Goal: Find specific page/section: Find specific page/section

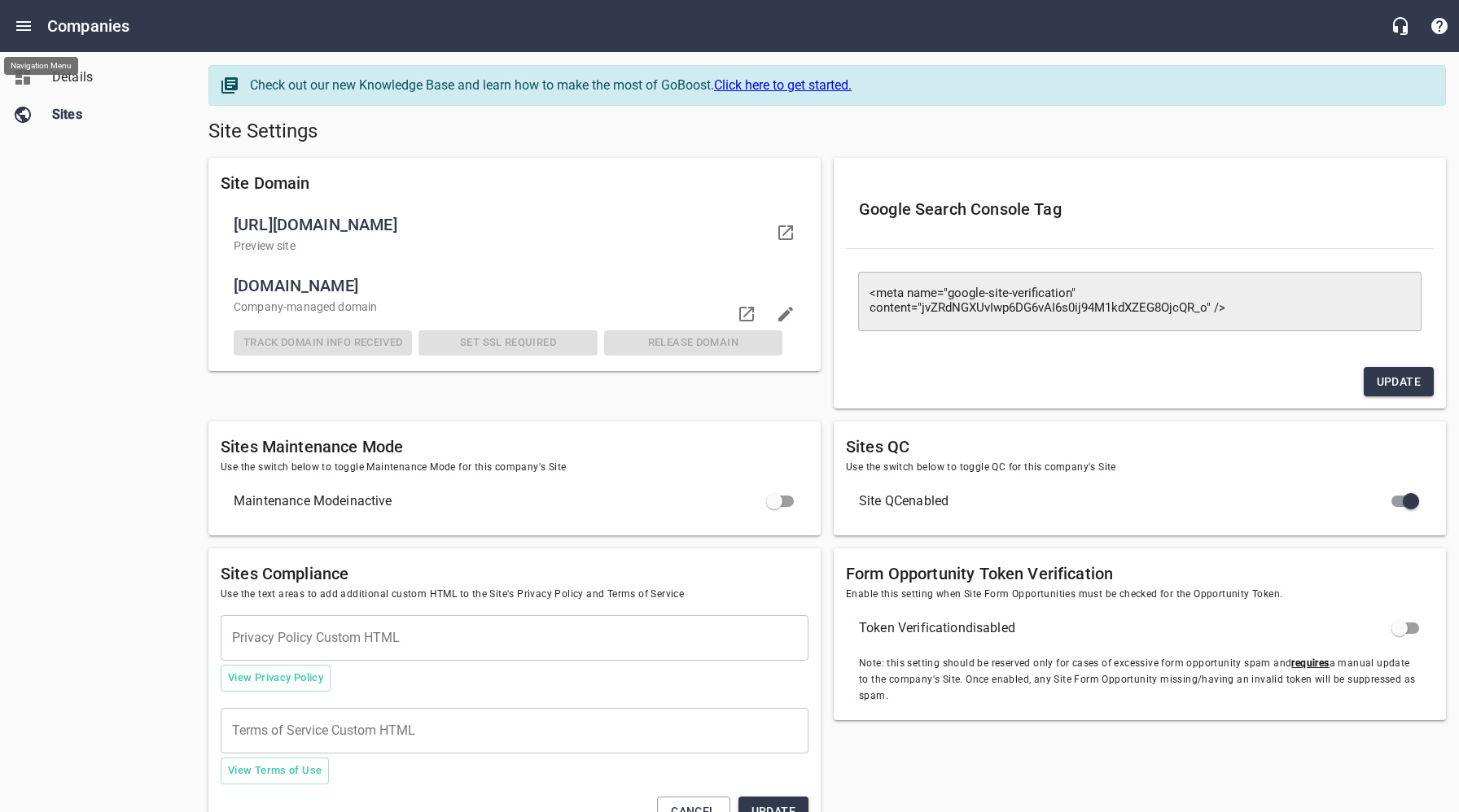
click at [27, 23] on icon "Open drawer" at bounding box center [24, 26] width 20 height 20
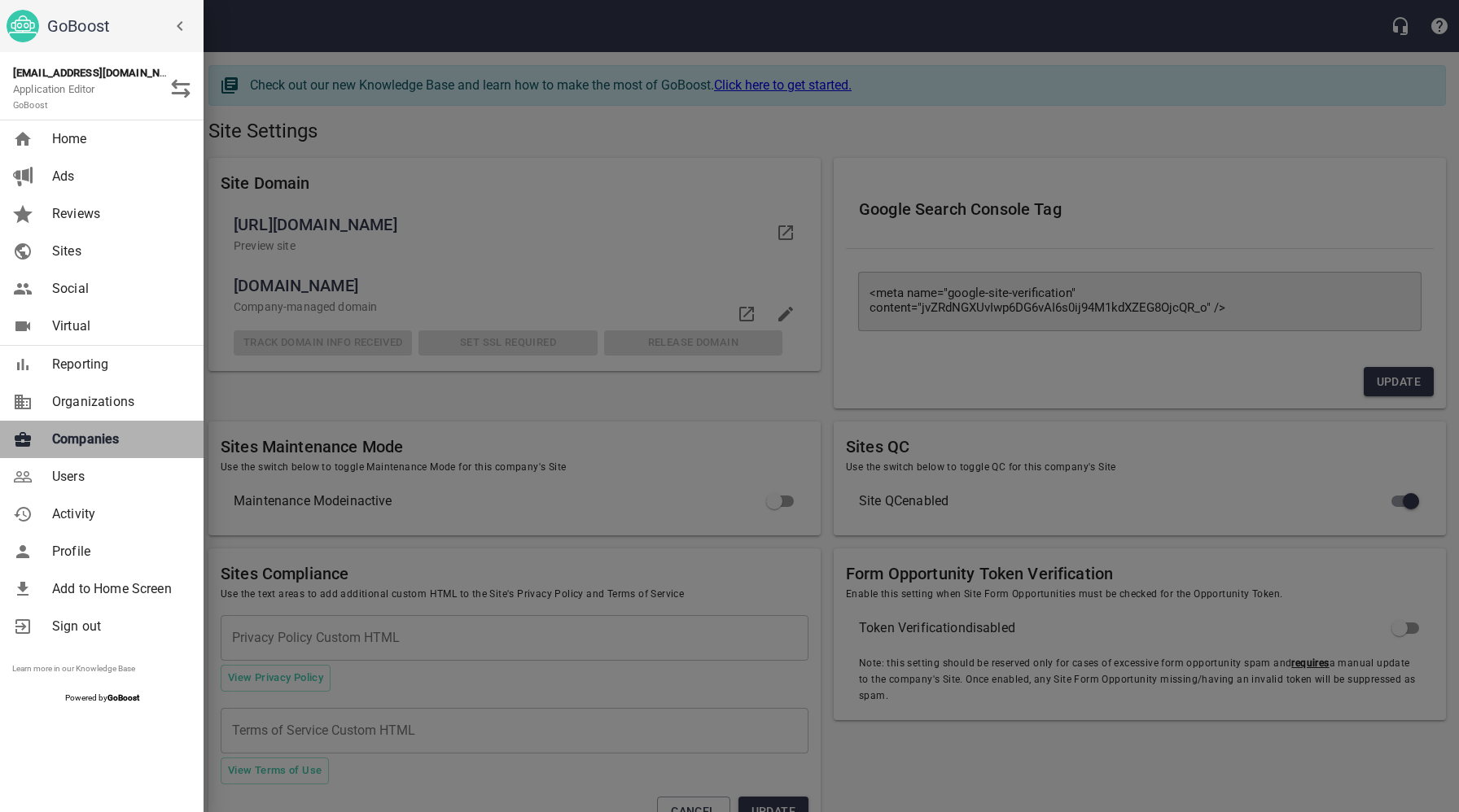
click at [100, 449] on link "Companies" at bounding box center [102, 439] width 203 height 37
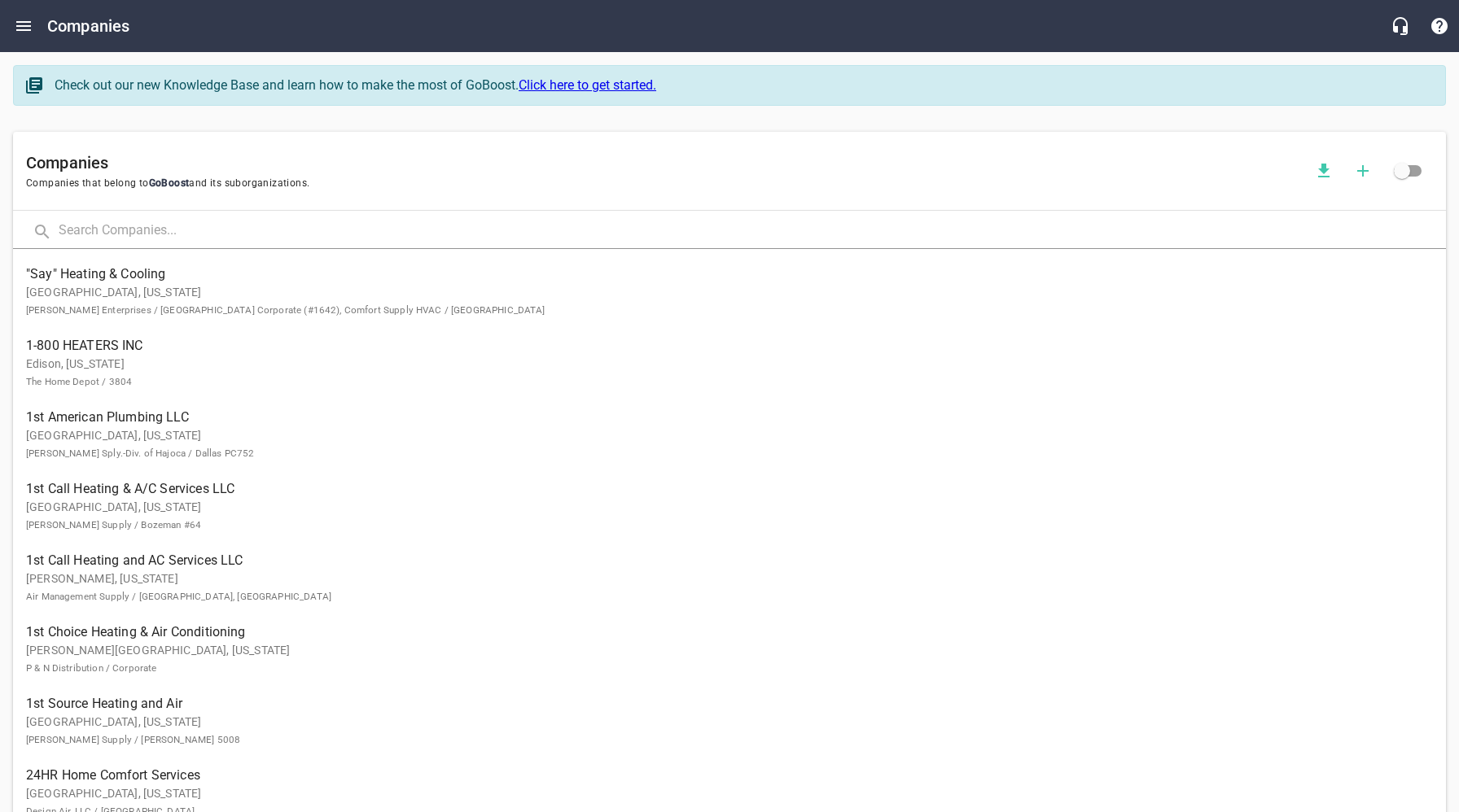
click at [250, 231] on input "text" at bounding box center [752, 231] width 1387 height 35
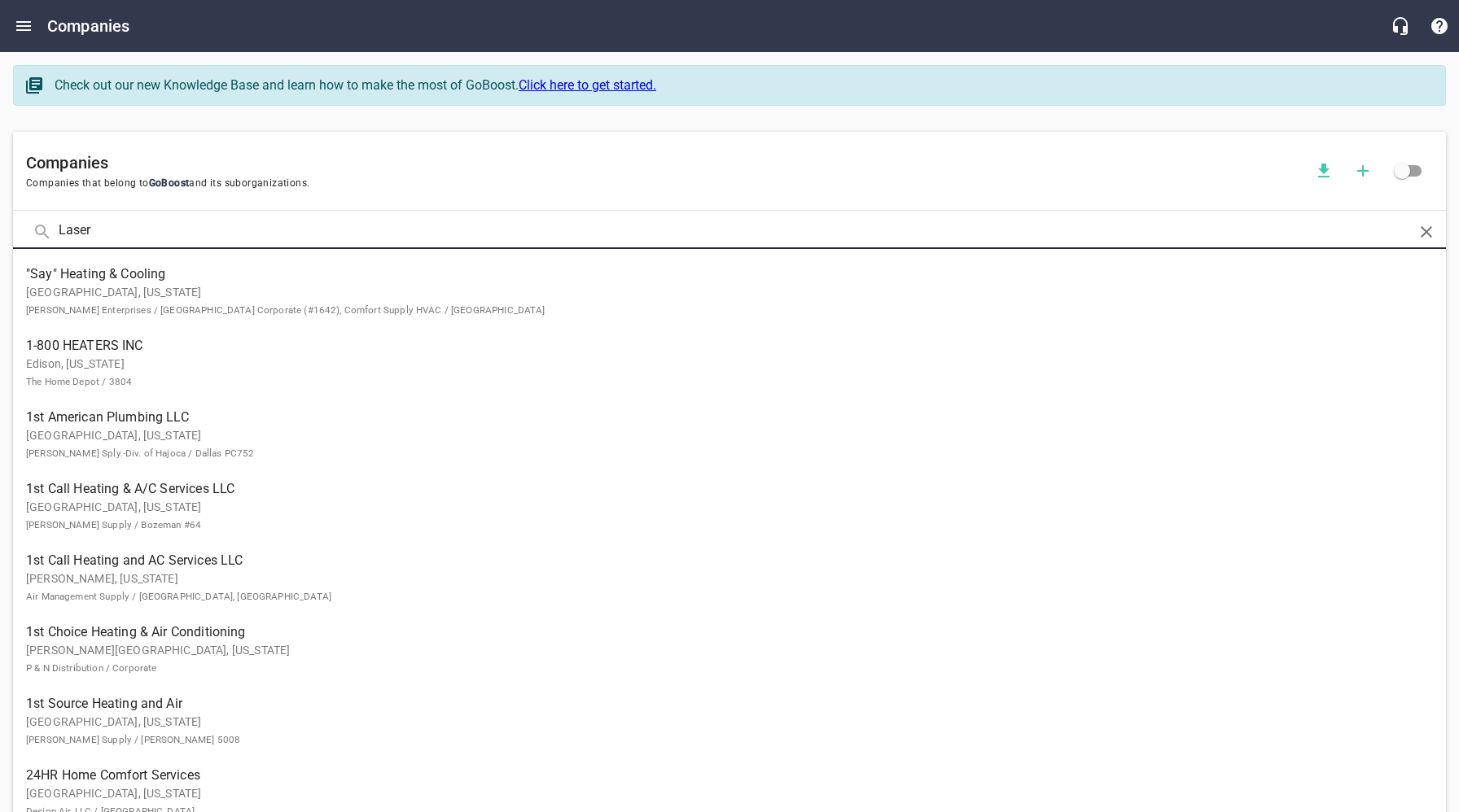
type input "Laser"
click button at bounding box center [0, 0] width 0 height 0
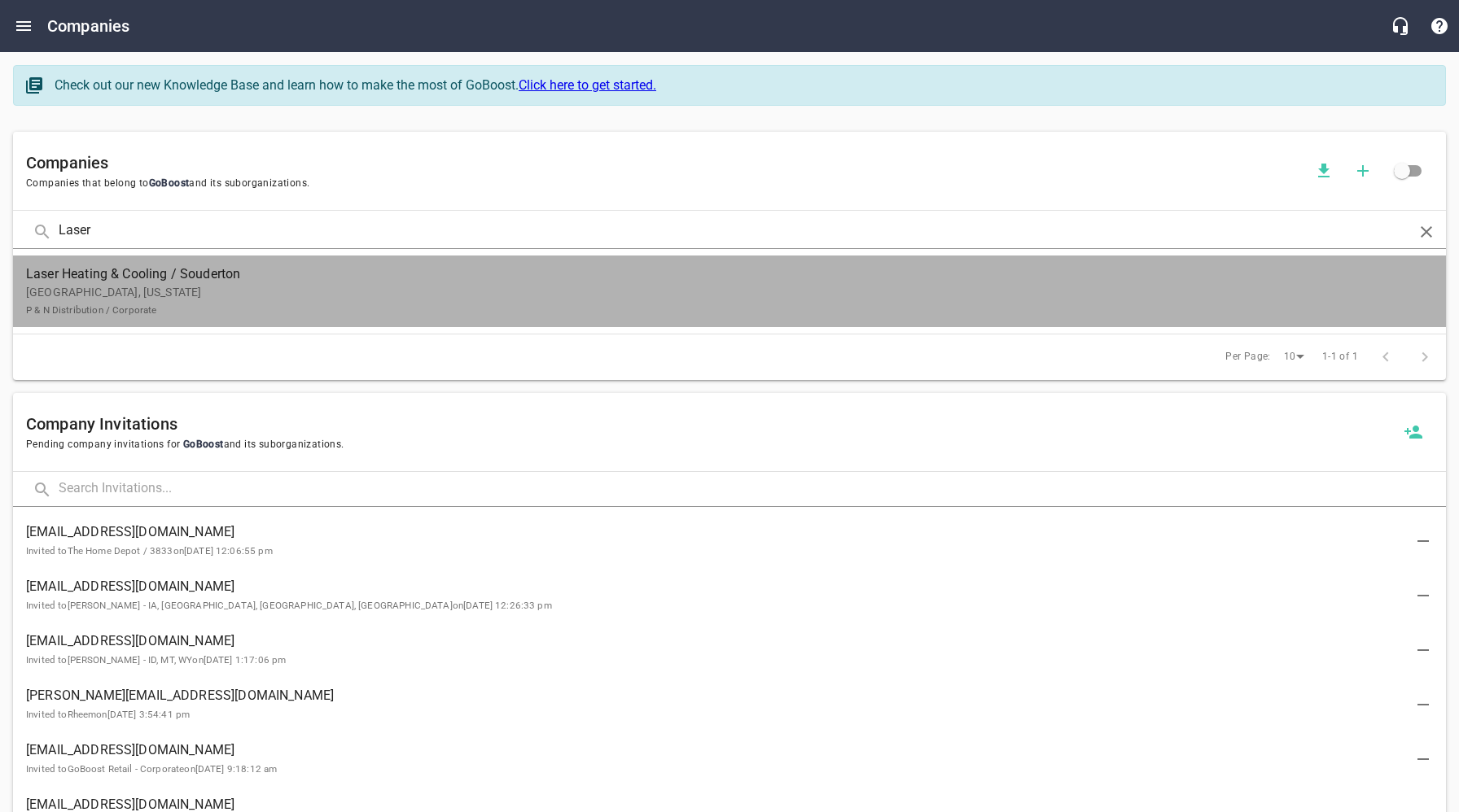
click at [175, 298] on p "[GEOGRAPHIC_DATA], [US_STATE] P & N Distribution / Corporate" at bounding box center [716, 301] width 1381 height 34
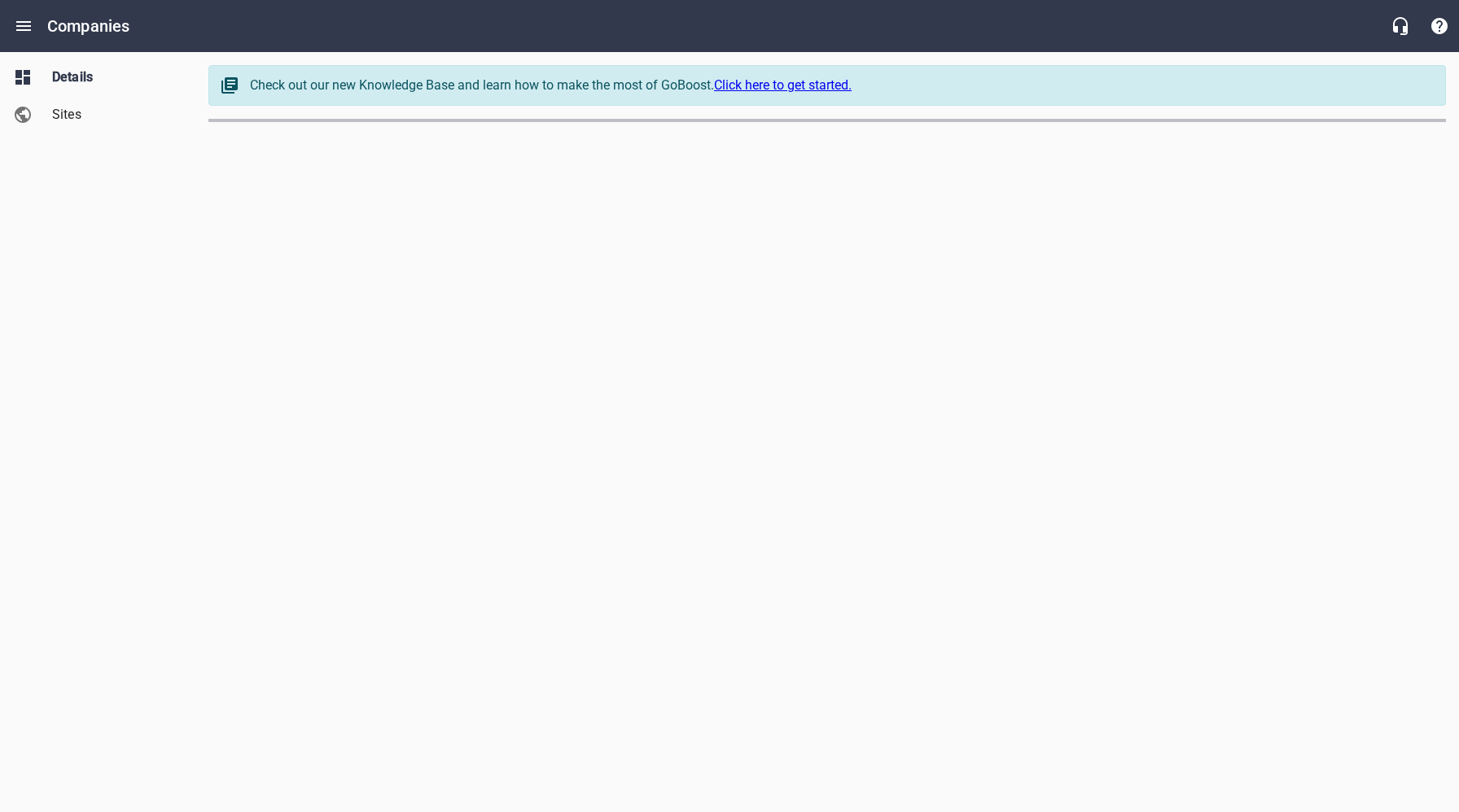
select select "[US_STATE]"
select select "62"
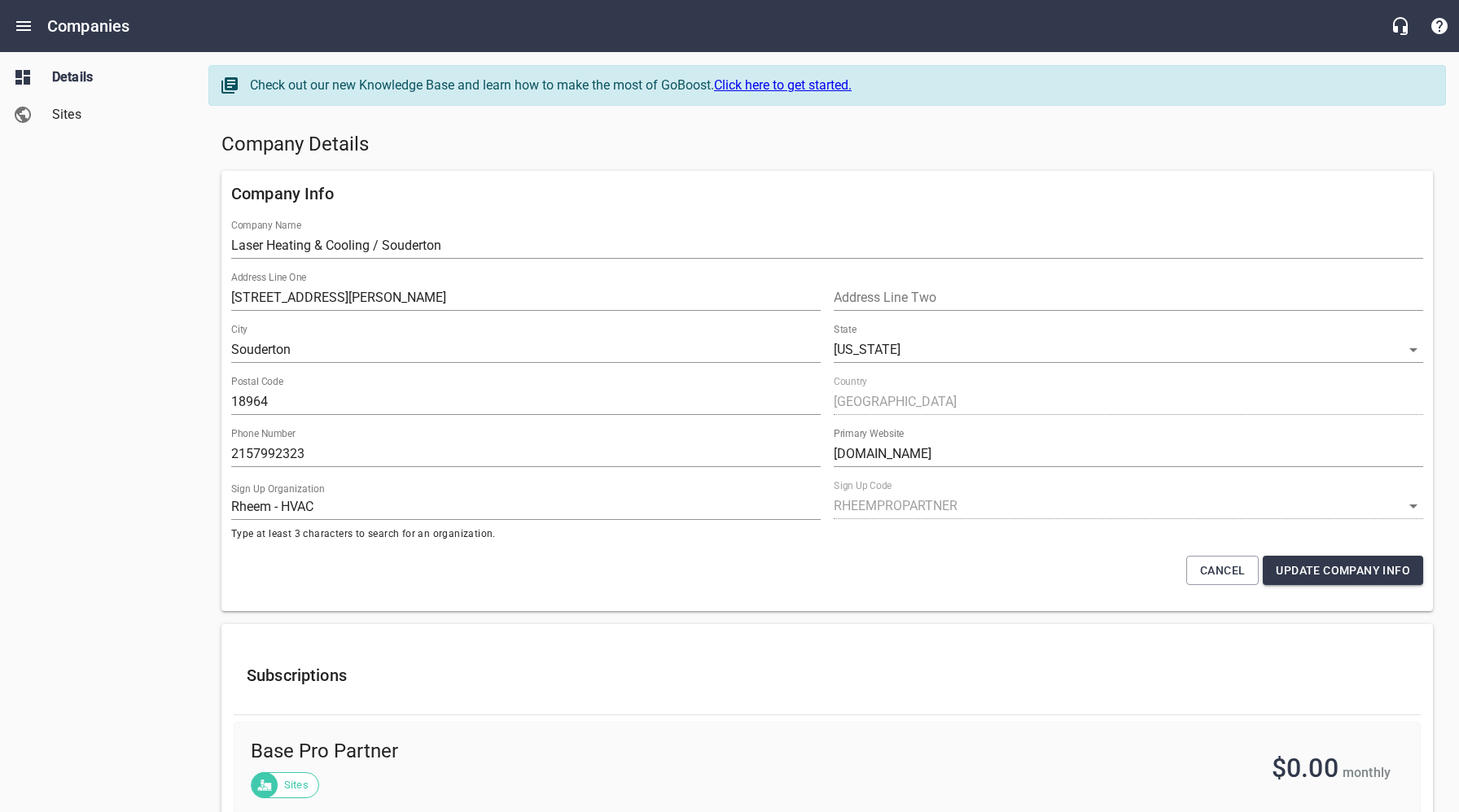
click at [83, 116] on span "Sites" at bounding box center [114, 115] width 123 height 20
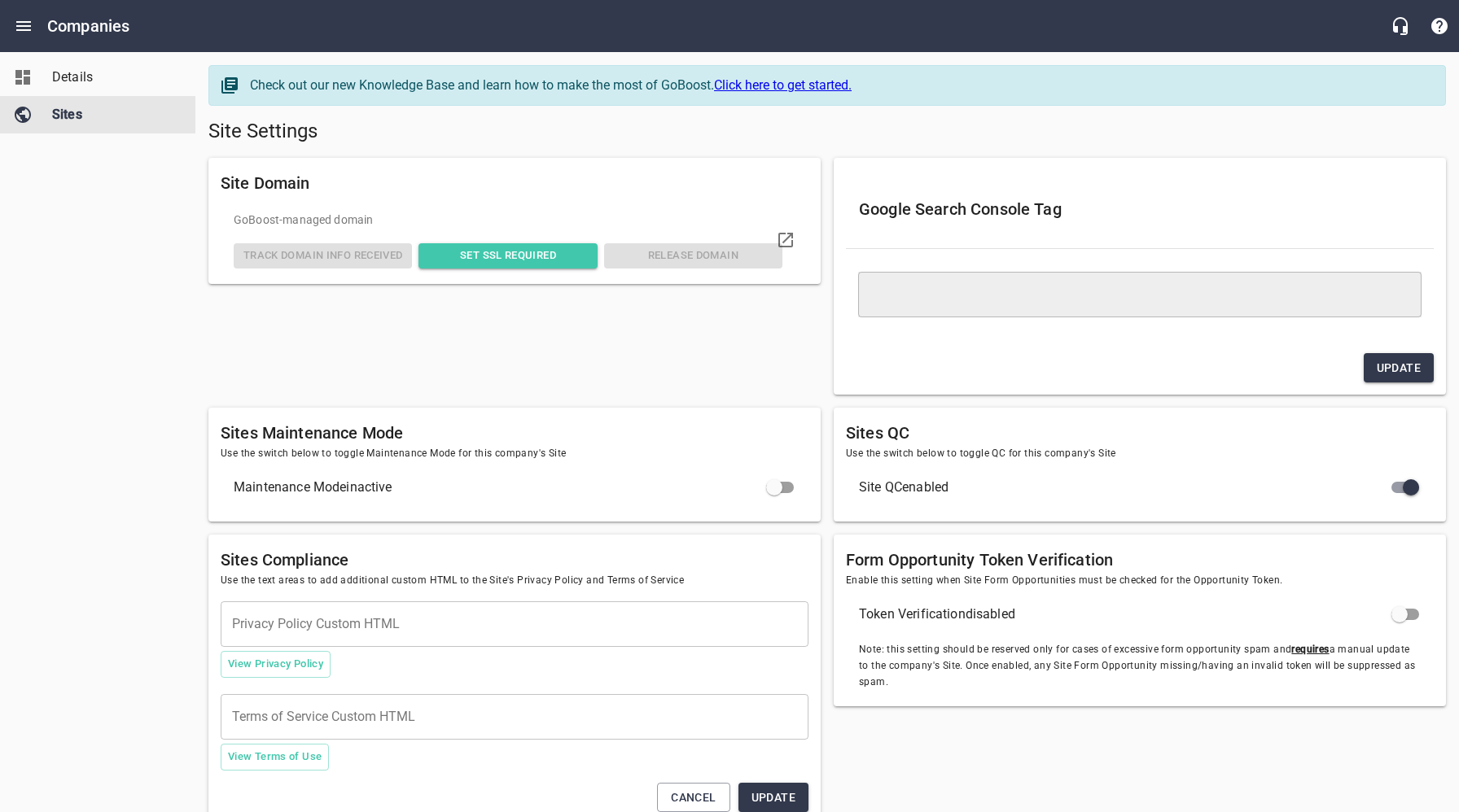
type textarea "<meta name="google-site-verification" content="DWuDjm4J-6o8d0r5Y6U_mBqEmCvdDQgl…"
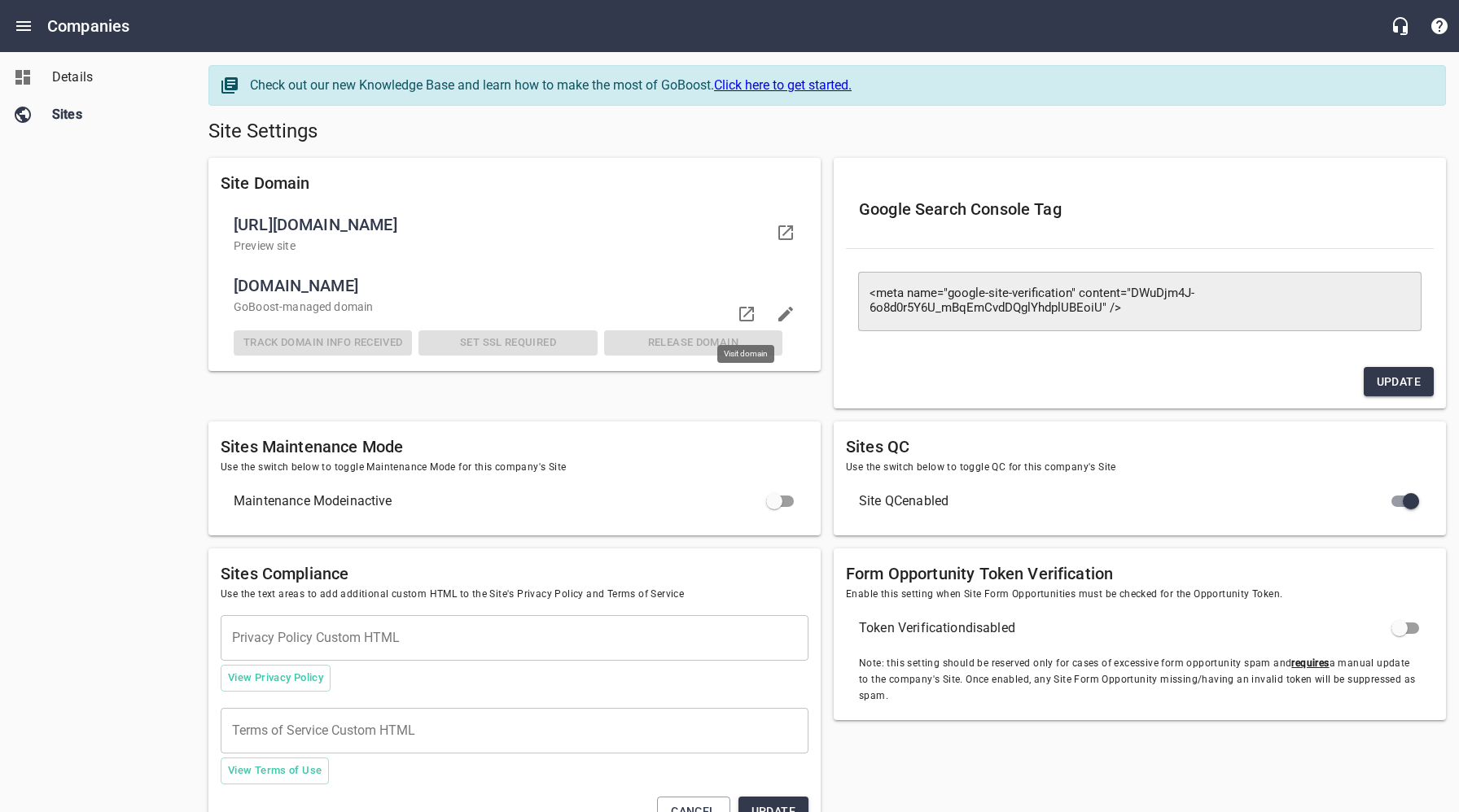
click at [743, 308] on icon at bounding box center [746, 313] width 14 height 14
click at [83, 79] on span "Details" at bounding box center [114, 77] width 123 height 20
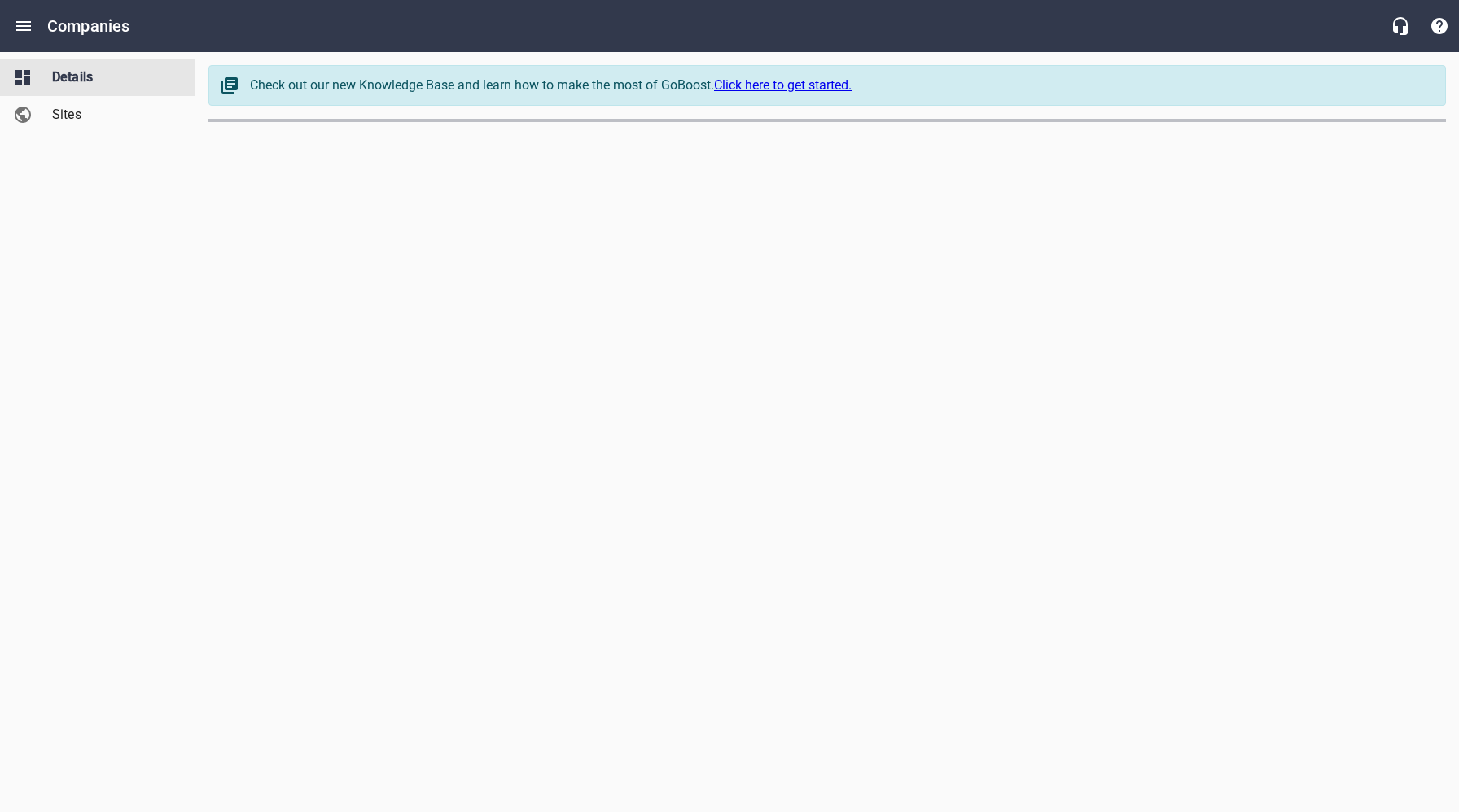
select select "[US_STATE]"
select select "62"
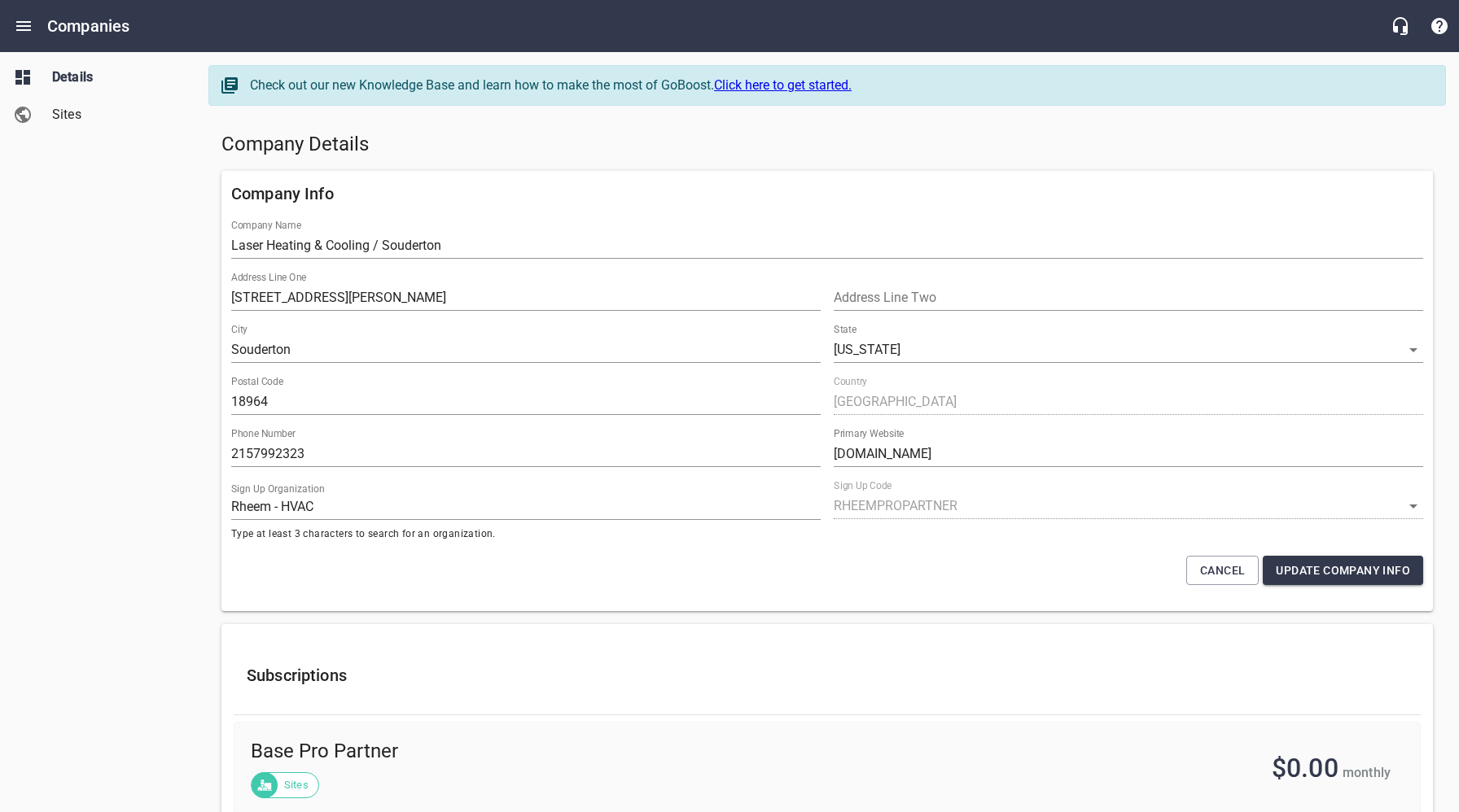
click at [490, 157] on h5 "Company Details" at bounding box center [826, 144] width 1211 height 26
drag, startPoint x: 786, startPoint y: 149, endPoint x: 988, endPoint y: 85, distance: 211.9
click at [786, 149] on h5 "Company Details" at bounding box center [826, 144] width 1211 height 26
